Goal: Task Accomplishment & Management: Use online tool/utility

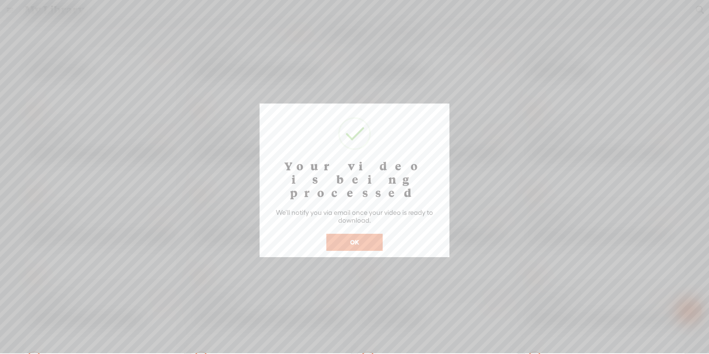
drag, startPoint x: 288, startPoint y: 39, endPoint x: 289, endPoint y: 26, distance: 13.0
drag, startPoint x: 289, startPoint y: 26, endPoint x: 288, endPoint y: 30, distance: 4.1
click at [288, 30] on div at bounding box center [354, 176] width 709 height 353
click at [339, 234] on button "OK" at bounding box center [354, 242] width 56 height 17
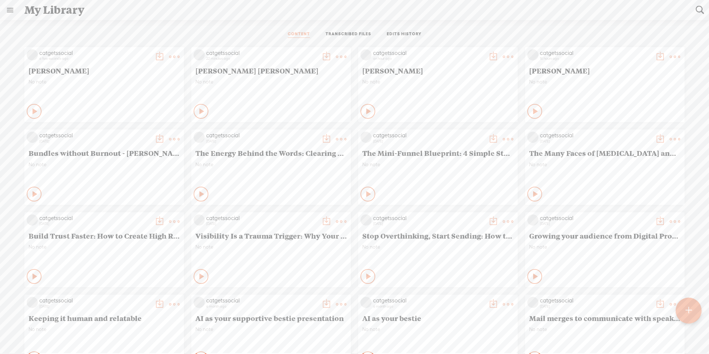
click at [156, 28] on div "CONTENT TRANSCRIBED FILES EDITS HISTORY" at bounding box center [355, 35] width 698 height 18
click at [376, 238] on t at bounding box center [688, 310] width 7 height 17
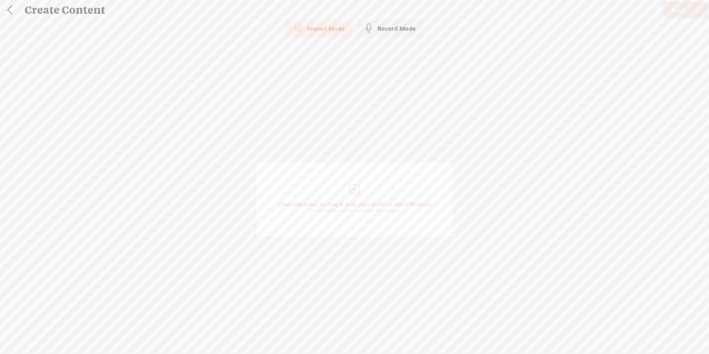
click at [307, 204] on span "browse" at bounding box center [307, 204] width 19 height 7
click at [307, 202] on span "browse" at bounding box center [307, 204] width 19 height 7
click at [376, 10] on link "Next" at bounding box center [685, 10] width 45 height 16
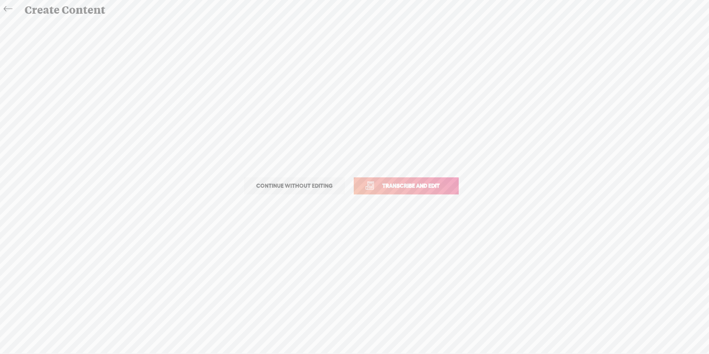
click at [376, 186] on span "Transcribe and edit" at bounding box center [410, 185] width 73 height 9
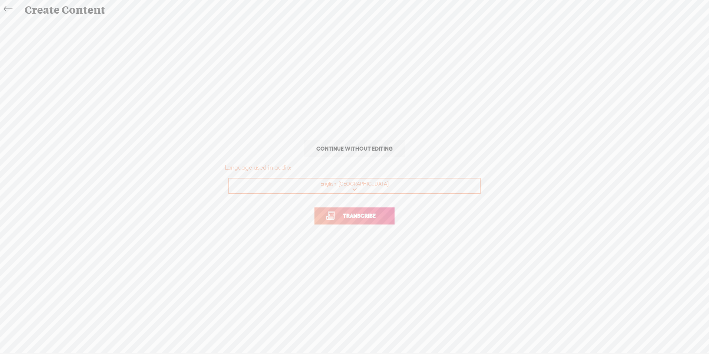
click at [350, 216] on span "Transcribe" at bounding box center [359, 215] width 48 height 9
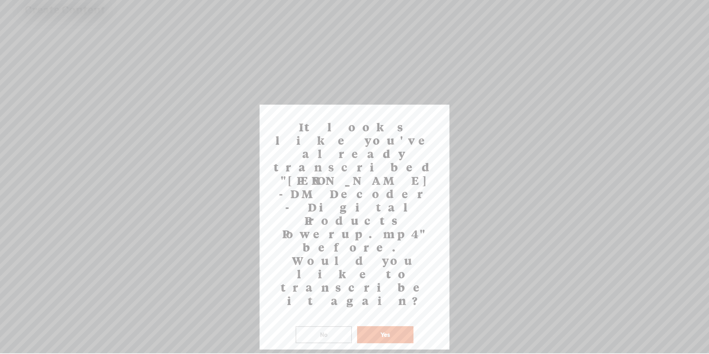
click at [331, 238] on button "No" at bounding box center [323, 334] width 56 height 17
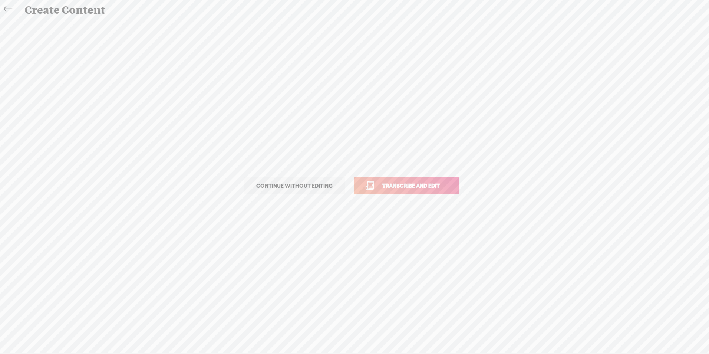
click at [7, 4] on icon at bounding box center [8, 9] width 9 height 17
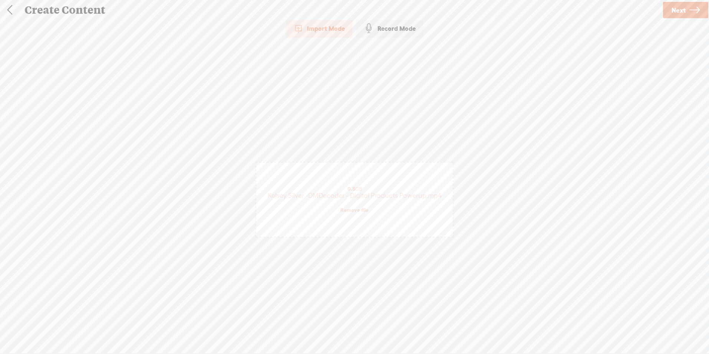
click at [9, 7] on link at bounding box center [9, 9] width 19 height 19
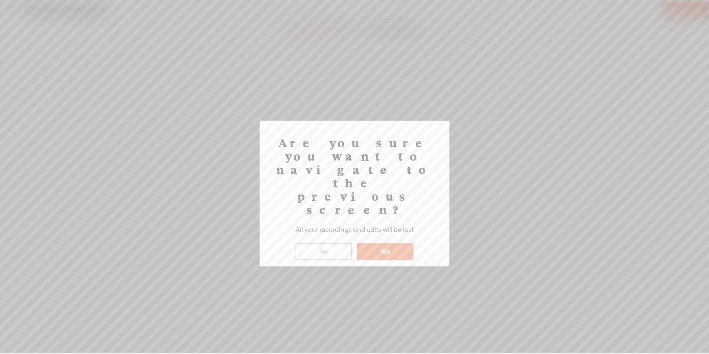
click at [344, 238] on button "No" at bounding box center [323, 251] width 56 height 17
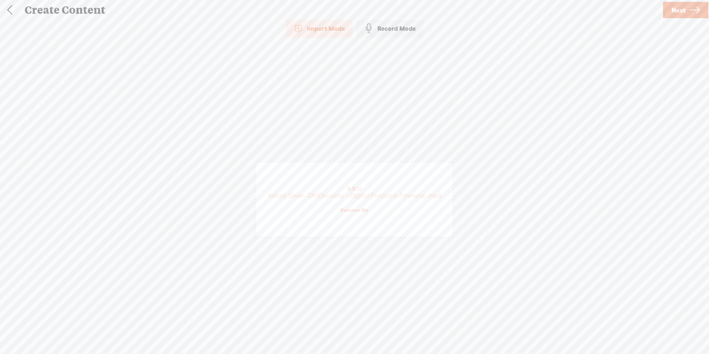
click at [12, 10] on link at bounding box center [9, 9] width 19 height 19
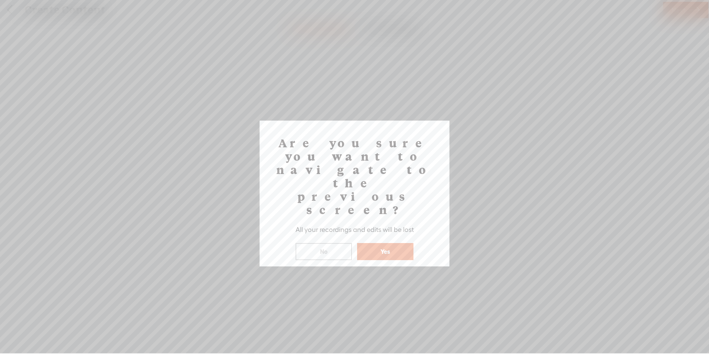
click at [376, 238] on button "Yes" at bounding box center [385, 251] width 56 height 17
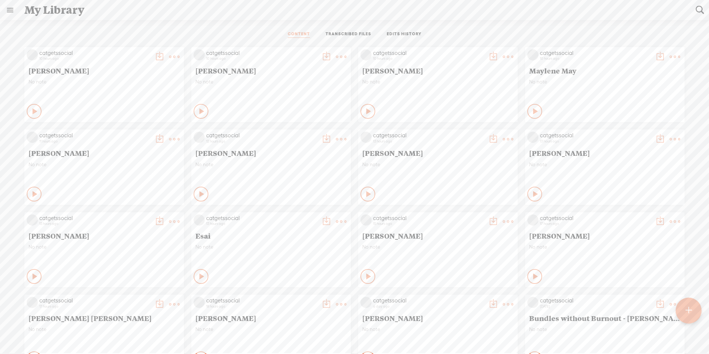
click at [349, 32] on link "TRANSCRIBED FILES" at bounding box center [348, 34] width 46 height 7
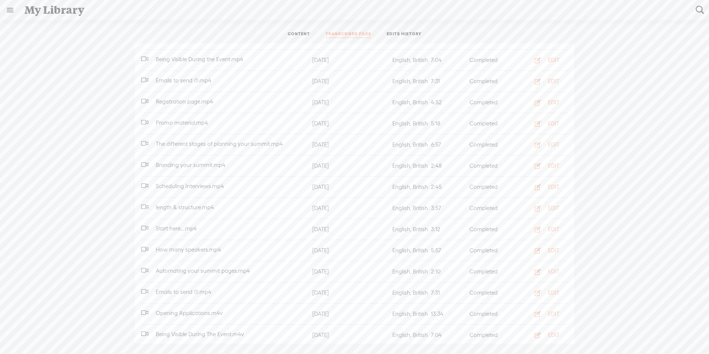
scroll to position [556, 0]
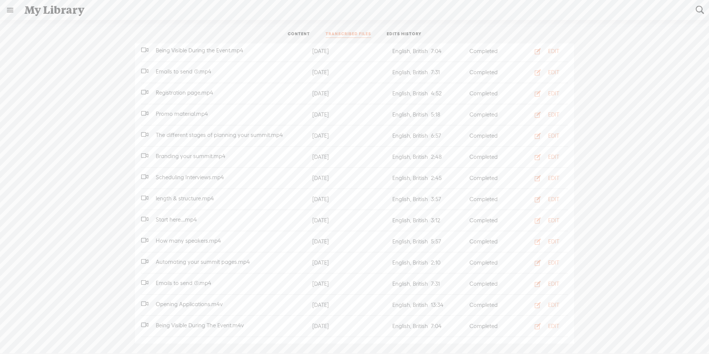
click at [376, 29] on ul "CONTENT TRANSCRIBED FILES EDITS HISTORY" at bounding box center [354, 35] width 196 height 18
click at [376, 34] on link "EDITS HISTORY" at bounding box center [404, 34] width 35 height 7
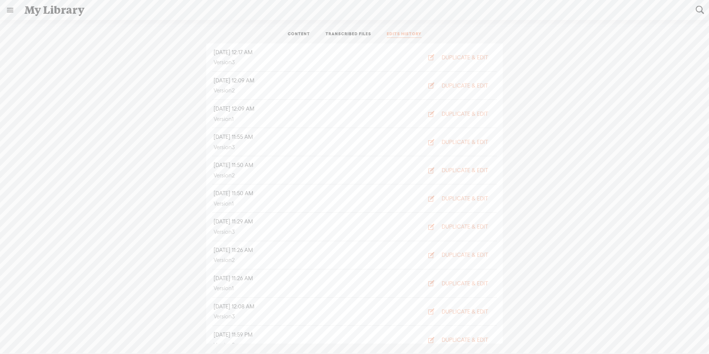
click at [303, 32] on link "CONTENT" at bounding box center [299, 34] width 22 height 7
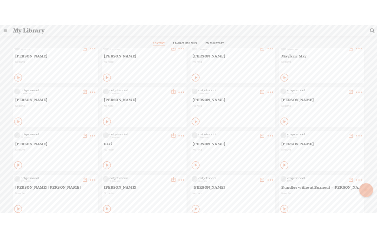
scroll to position [0, 0]
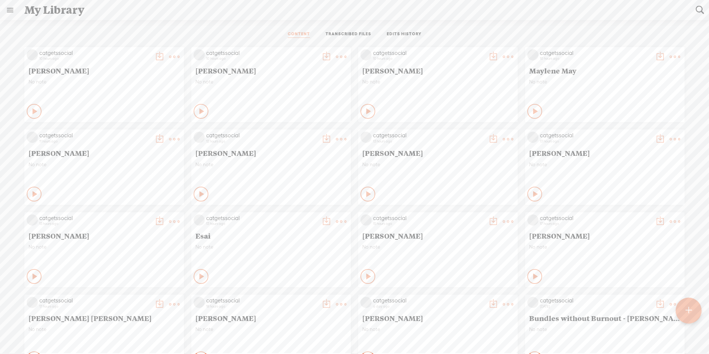
click at [376, 238] on t at bounding box center [688, 310] width 6 height 16
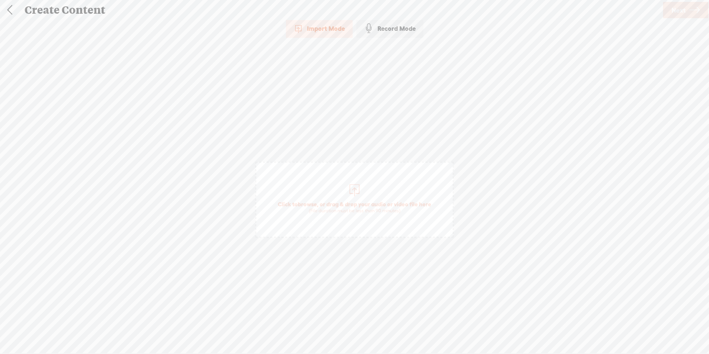
click at [305, 203] on span "browse" at bounding box center [307, 204] width 19 height 7
click at [376, 10] on span "Next" at bounding box center [678, 10] width 14 height 19
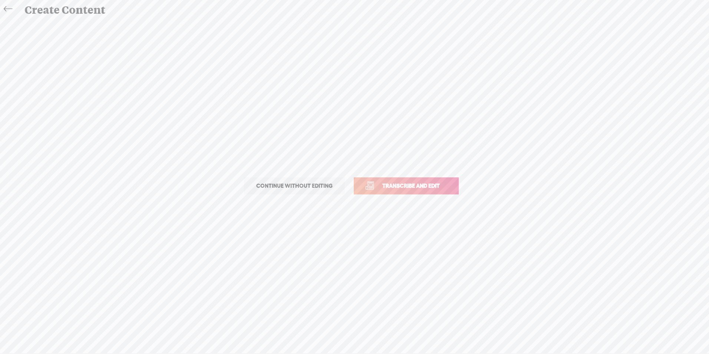
click at [376, 185] on span "Transcribe and edit" at bounding box center [410, 185] width 73 height 9
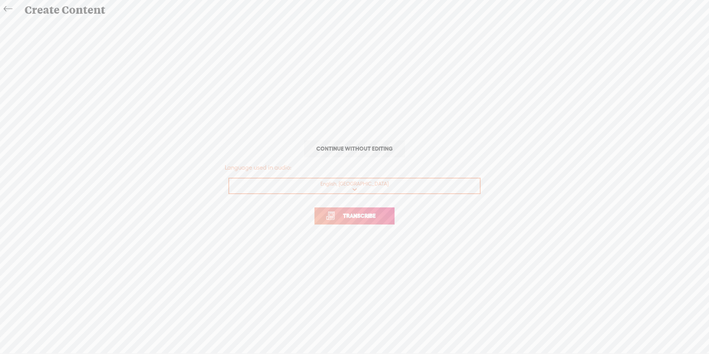
drag, startPoint x: 364, startPoint y: 213, endPoint x: 346, endPoint y: 214, distance: 18.6
click at [346, 214] on span "Transcribe" at bounding box center [359, 215] width 48 height 9
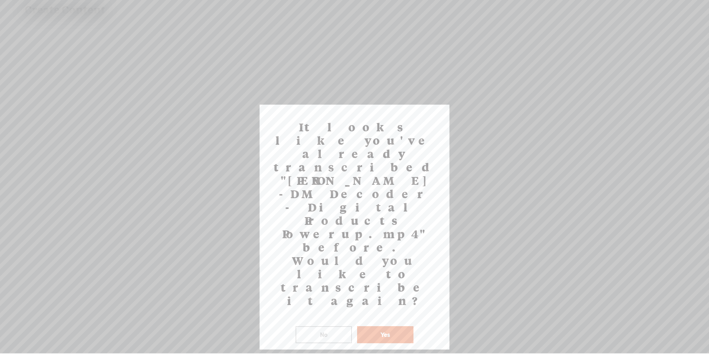
click at [376, 238] on button "Yes" at bounding box center [385, 334] width 56 height 17
